Goal: Information Seeking & Learning: Learn about a topic

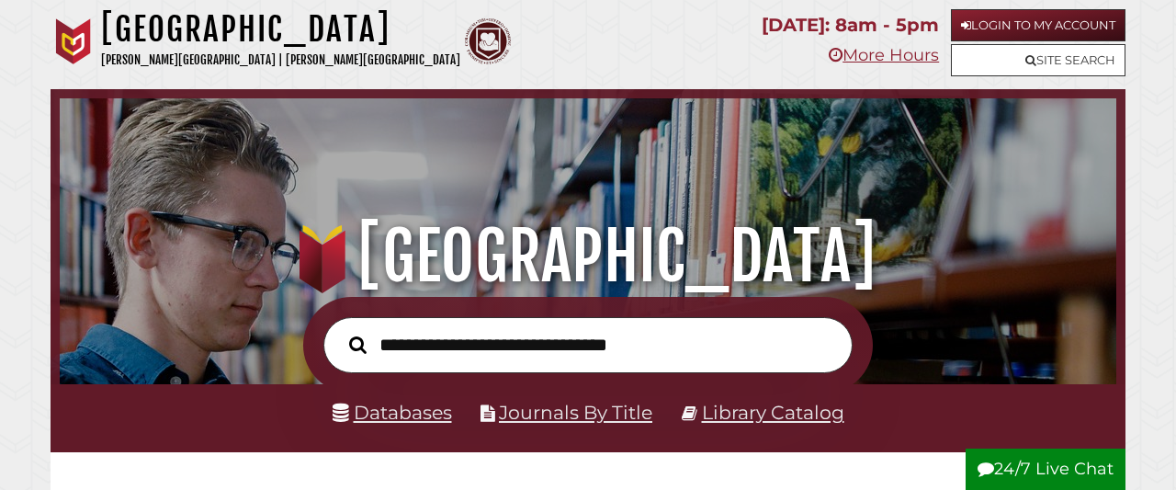
scroll to position [349, 1047]
click at [402, 409] on link "Databases" at bounding box center [392, 412] width 119 height 23
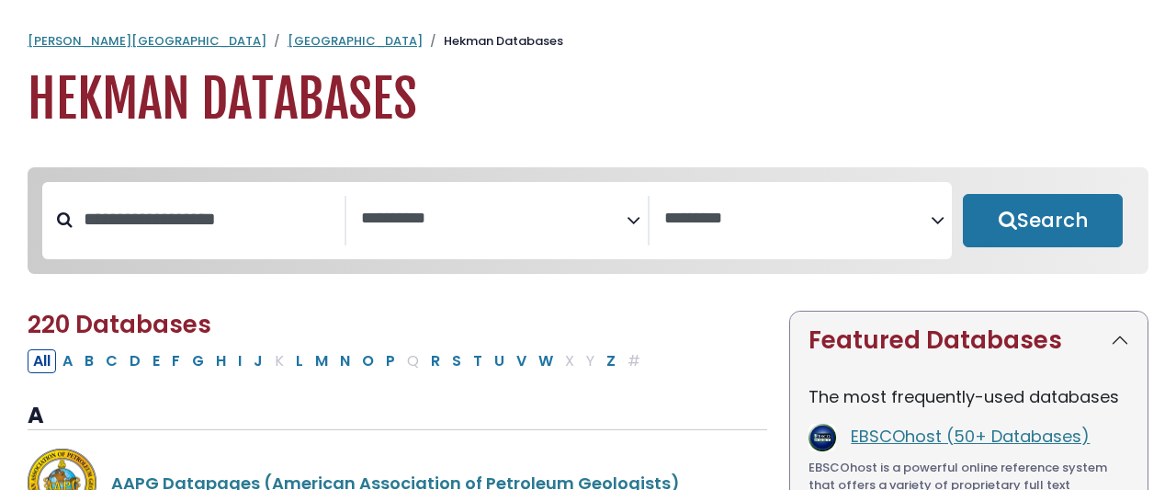
select select "Database Subject Filter"
select select "Database Vendors Filter"
click at [219, 204] on input "Search database by title or keyword" at bounding box center [209, 219] width 272 height 30
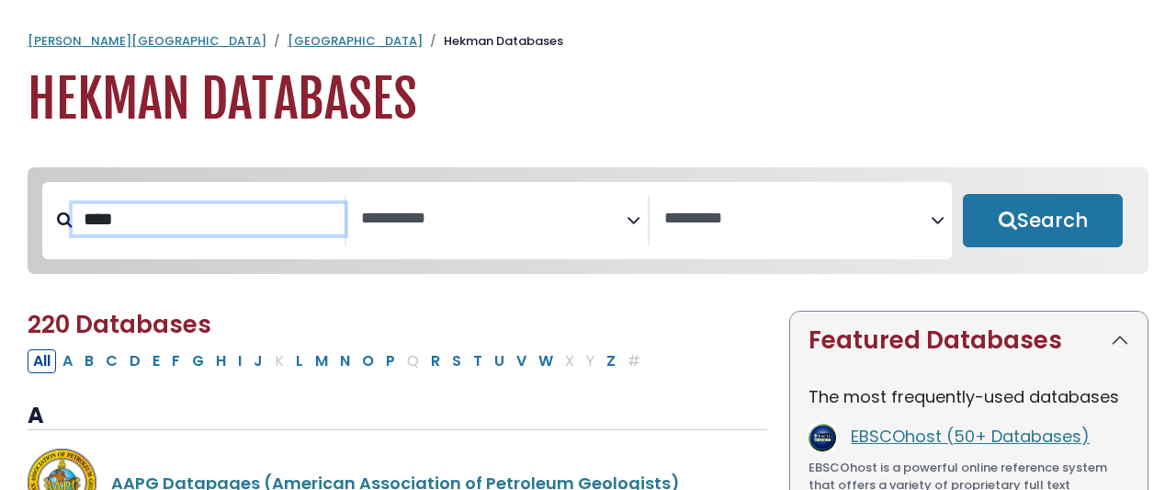
type input "****"
click at [963, 194] on button "Search" at bounding box center [1043, 220] width 160 height 53
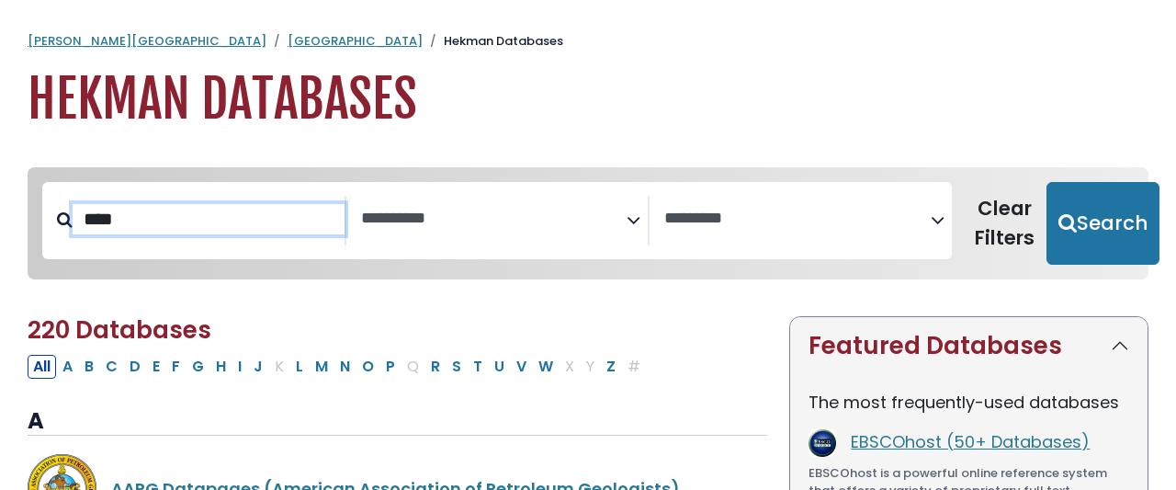
select select "Database Subject Filter"
select select "Database Vendors Filter"
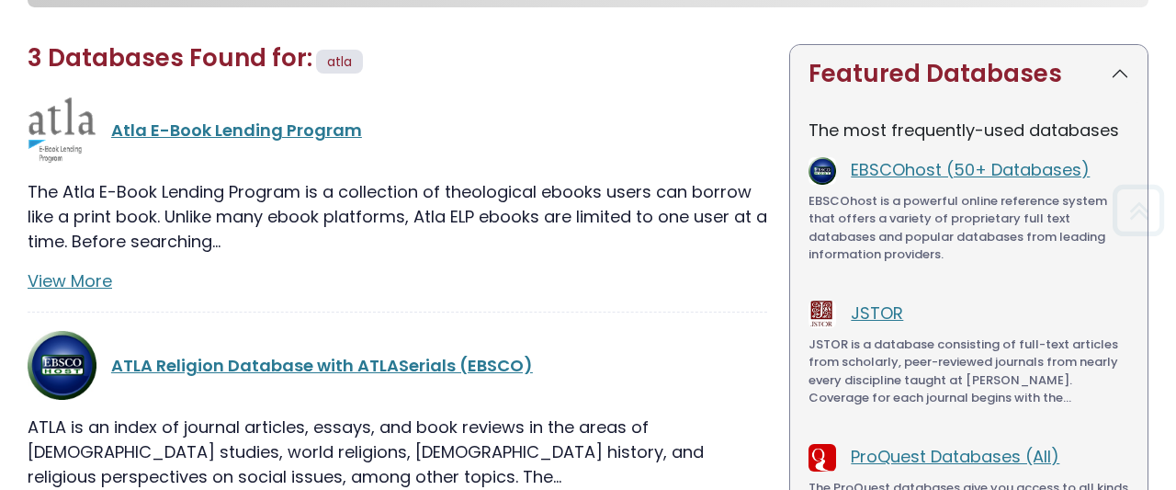
scroll to position [353, 0]
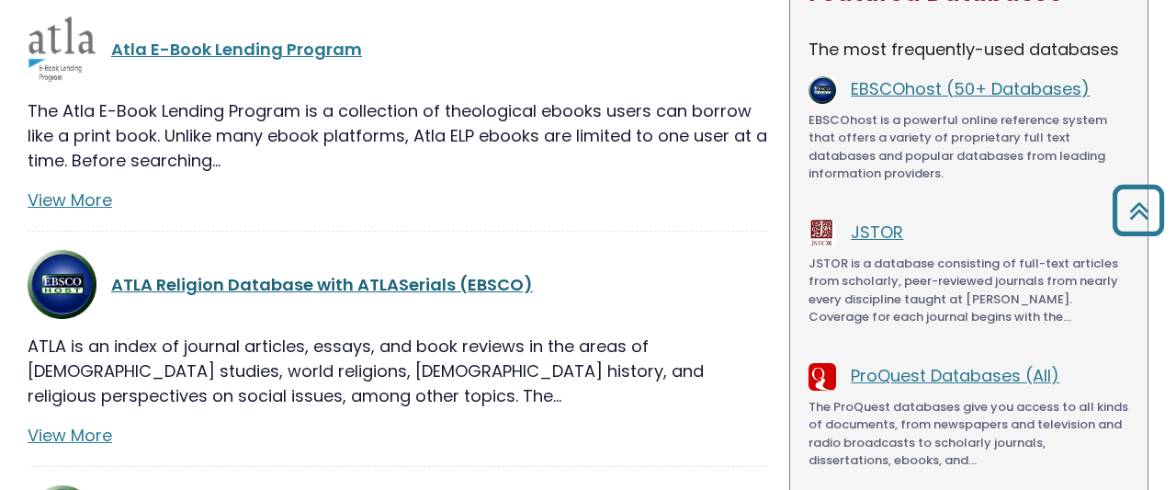
click at [167, 273] on link "ATLA Religion Database with ATLASerials (EBSCO)" at bounding box center [322, 284] width 422 height 23
